Goal: Check status: Check status

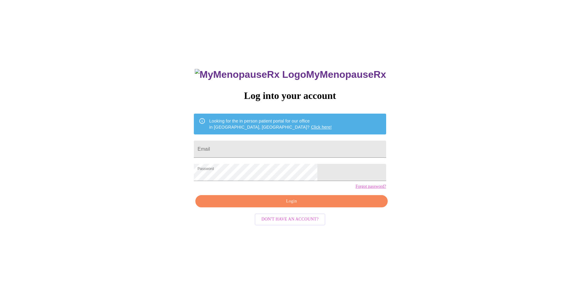
click at [291, 205] on span "Login" at bounding box center [292, 201] width 178 height 8
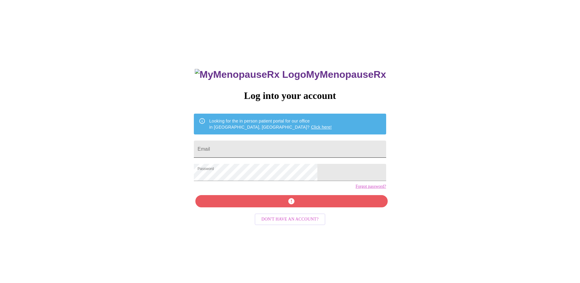
click at [278, 147] on input "Email" at bounding box center [290, 148] width 192 height 17
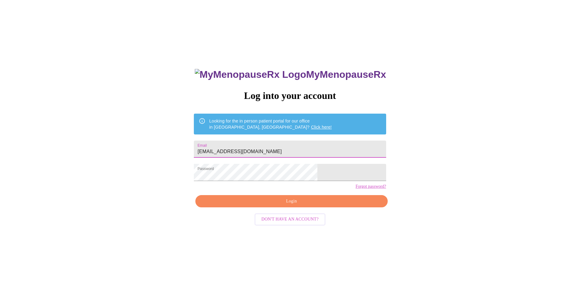
type input "[EMAIL_ADDRESS][DOMAIN_NAME]"
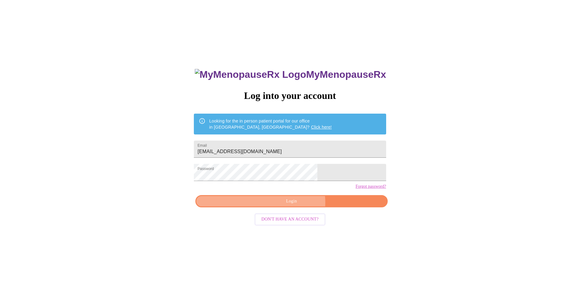
click at [295, 205] on span "Login" at bounding box center [292, 201] width 178 height 8
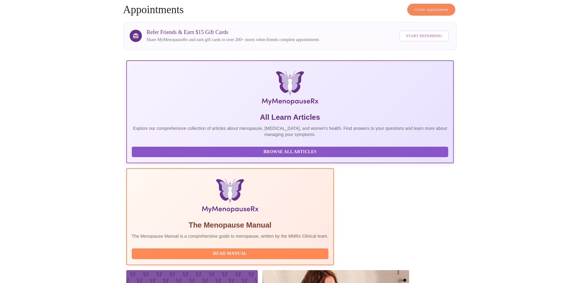
scroll to position [52, 0]
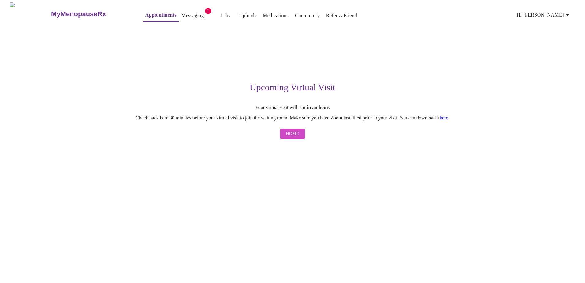
click at [181, 12] on link "Messaging" at bounding box center [192, 15] width 22 height 9
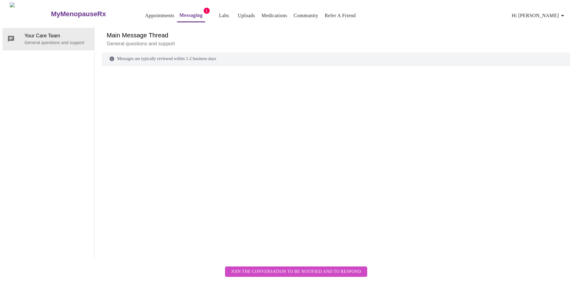
scroll to position [23, 0]
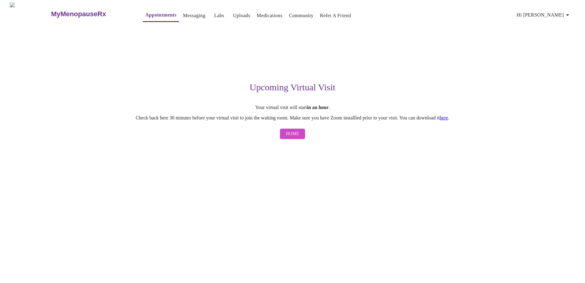
click at [51, 10] on h3 "MyMenopauseRx" at bounding box center [78, 14] width 55 height 8
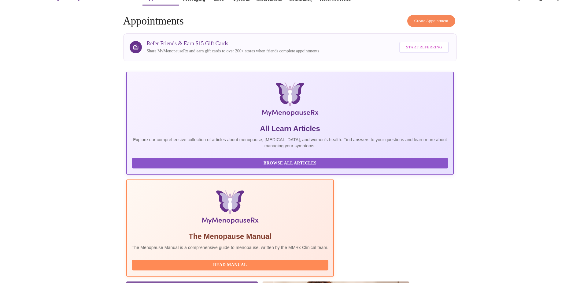
scroll to position [52, 0]
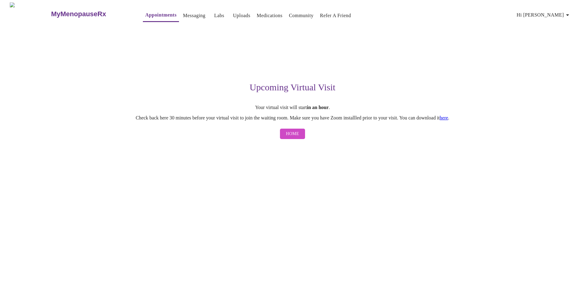
click at [290, 137] on span "Home" at bounding box center [292, 134] width 13 height 8
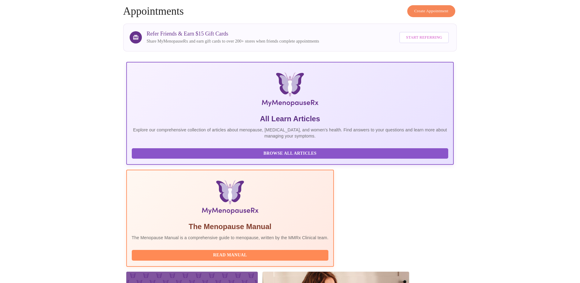
scroll to position [52, 0]
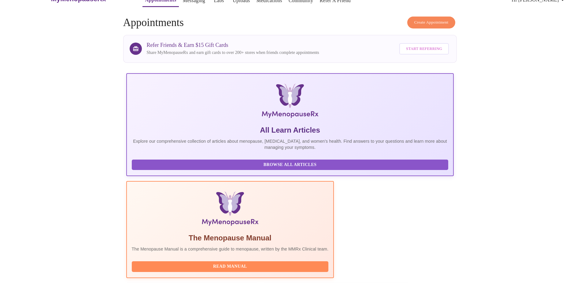
scroll to position [0, 0]
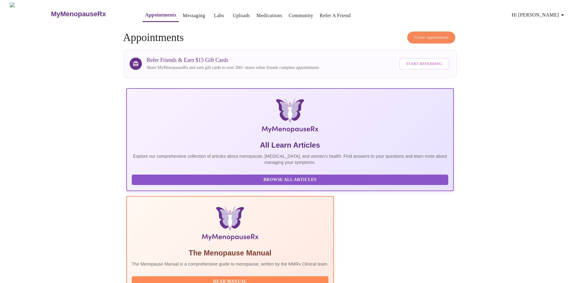
click at [145, 13] on link "Appointments" at bounding box center [160, 15] width 31 height 9
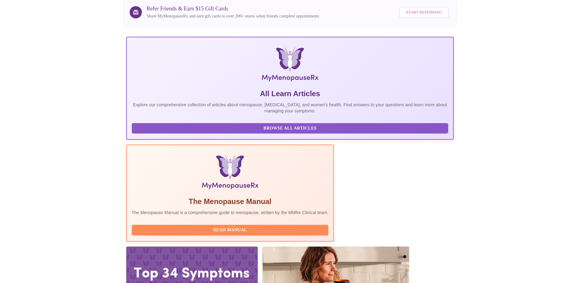
scroll to position [52, 0]
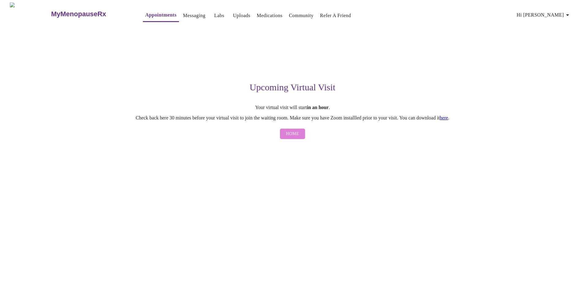
click at [295, 136] on span "Home" at bounding box center [292, 134] width 13 height 8
